Goal: Find specific page/section: Find specific page/section

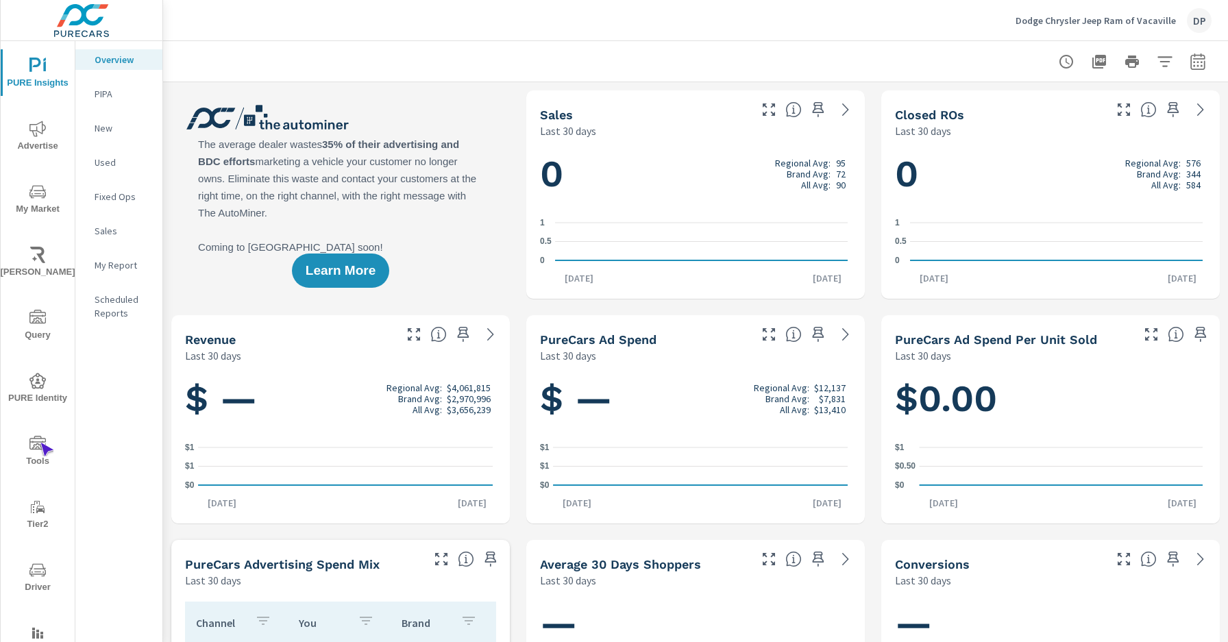
click at [40, 443] on icon "nav menu" at bounding box center [37, 443] width 16 height 14
